Goal: Task Accomplishment & Management: Use online tool/utility

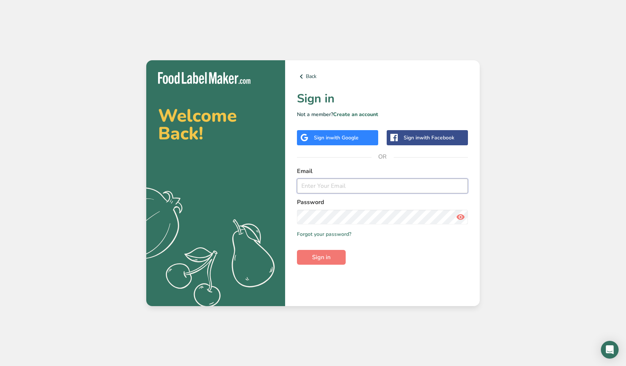
type input "[EMAIL_ADDRESS][DOMAIN_NAME]"
click at [321, 257] on button "Sign in" at bounding box center [321, 257] width 49 height 15
click at [322, 257] on span "Sign in" at bounding box center [321, 257] width 18 height 9
click at [333, 138] on span "with Google" at bounding box center [344, 137] width 29 height 7
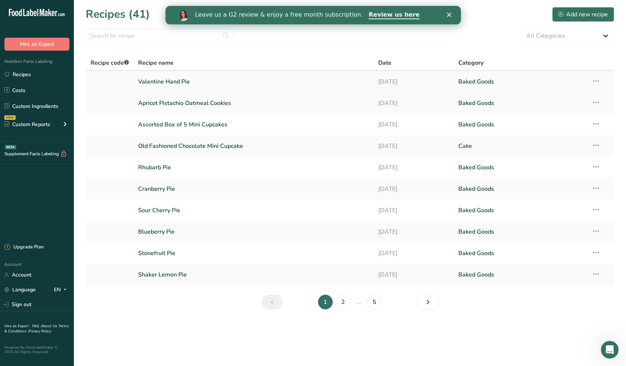
click at [598, 81] on icon at bounding box center [596, 80] width 9 height 13
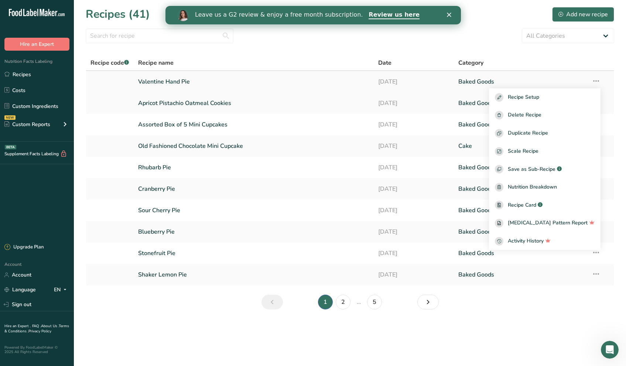
click at [174, 82] on link "Valentine Hand Pie" at bounding box center [253, 82] width 231 height 16
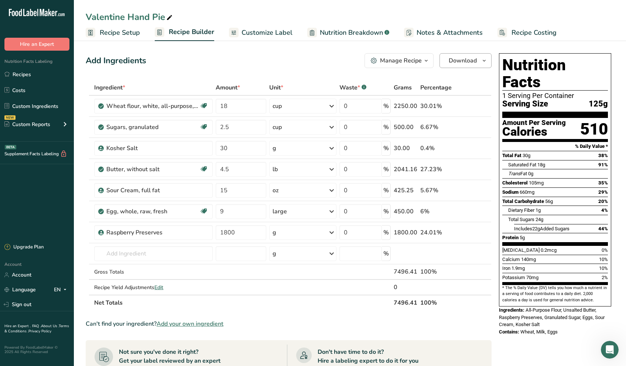
click at [458, 59] on span "Download" at bounding box center [463, 60] width 28 height 9
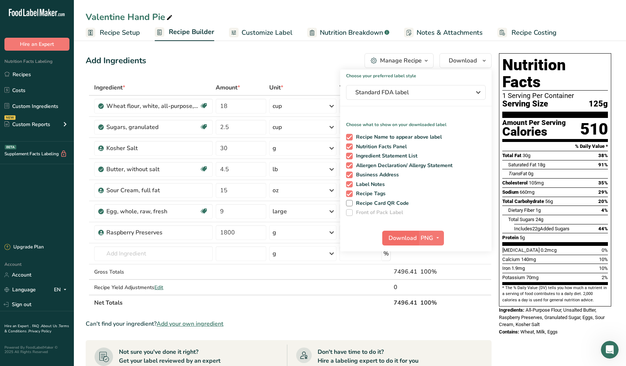
click at [401, 236] on span "Download" at bounding box center [403, 237] width 28 height 9
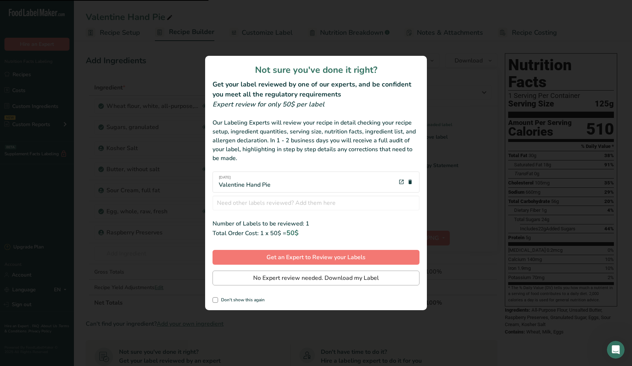
click at [306, 279] on span "No Expert review needed. Download my Label" at bounding box center [316, 277] width 126 height 9
